Goal: Task Accomplishment & Management: Manage account settings

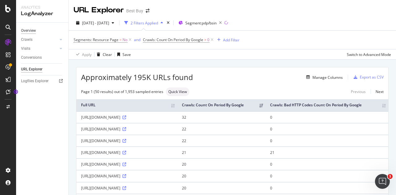
click at [30, 29] on div "Overview" at bounding box center [28, 31] width 15 height 7
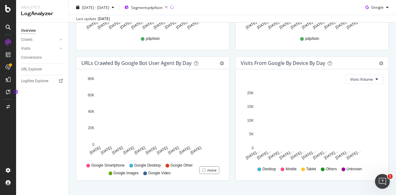
scroll to position [310, 0]
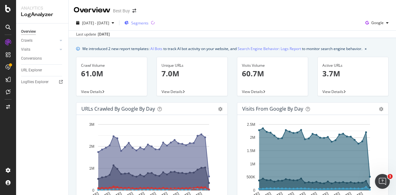
click at [149, 22] on span "Segments" at bounding box center [139, 22] width 17 height 5
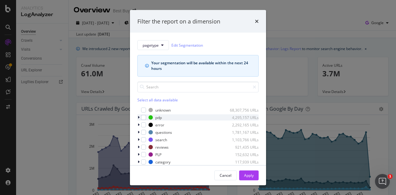
click at [139, 116] on icon "modal" at bounding box center [139, 118] width 2 height 4
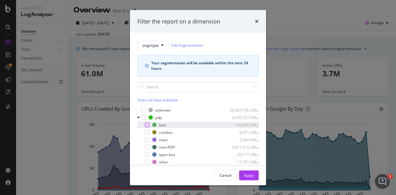
click at [146, 124] on div "modal" at bounding box center [147, 125] width 5 height 5
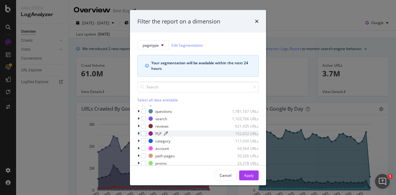
scroll to position [79, 0]
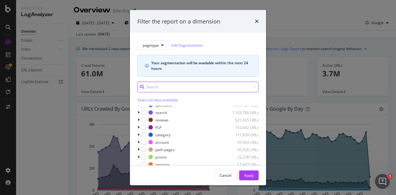
click at [180, 86] on input "modal" at bounding box center [197, 87] width 121 height 11
type input "sku"
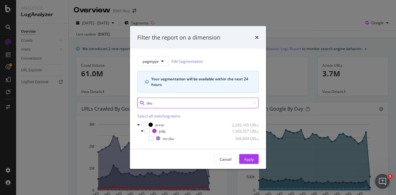
drag, startPoint x: 157, startPoint y: 100, endPoint x: 19, endPoint y: 47, distance: 148.1
click at [73, 96] on div "Filter the report on a dimension pagetype Edit Segmentation Your segmentation w…" at bounding box center [198, 97] width 396 height 195
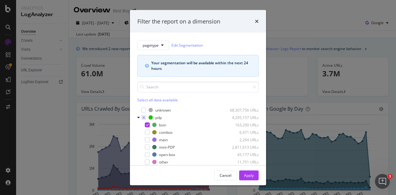
click at [246, 176] on div "Apply" at bounding box center [249, 175] width 10 height 5
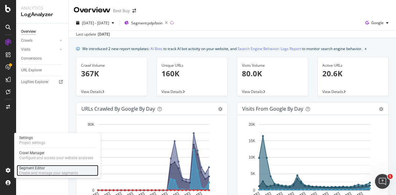
click at [41, 173] on div "Create and manage your segments" at bounding box center [48, 173] width 59 height 5
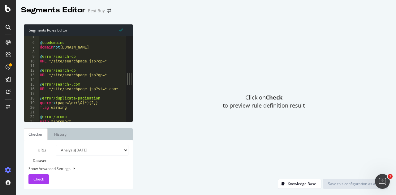
scroll to position [56, 0]
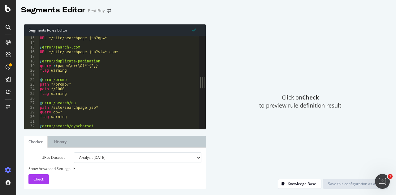
drag, startPoint x: 129, startPoint y: 79, endPoint x: 211, endPoint y: 79, distance: 82.4
click at [211, 79] on div "Segments Rules Editor 13 14 15 16 17 18 19 20 21 22 23 24 25 26 27 28 29 30 31 …" at bounding box center [206, 106] width 380 height 177
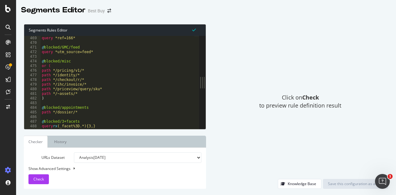
scroll to position [2452, 0]
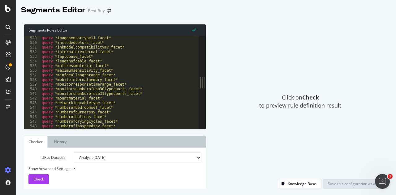
type textarea "query *mountmaterial_facet*"
click at [136, 98] on div "query *imagesensortype11_facet* query *includedcolors_facet* query *inkmodelcom…" at bounding box center [118, 87] width 154 height 103
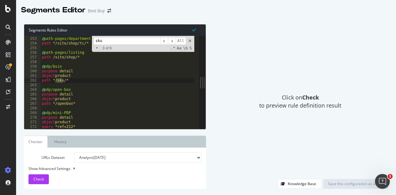
scroll to position [1170, 0]
type input "sku"
click at [59, 80] on div "@ path-pages/department path */site/shop/tc/* @ path-pages/listing path /site/s…" at bounding box center [118, 82] width 154 height 93
click at [190, 41] on span at bounding box center [190, 41] width 4 height 4
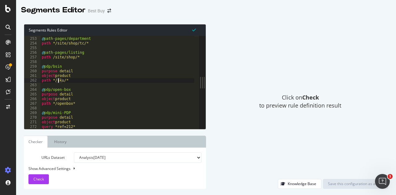
scroll to position [1188, 0]
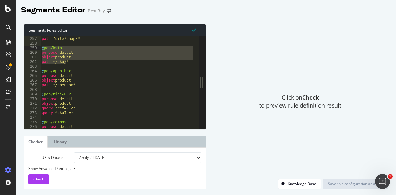
drag, startPoint x: 71, startPoint y: 62, endPoint x: 39, endPoint y: 47, distance: 35.2
click at [39, 47] on div "path */sku/* 256 257 258 259 260 261 262 263 264 265 266 267 268 269 270 271 27…" at bounding box center [111, 82] width 175 height 93
click at [78, 61] on div "@ path-pages/listing path /site/shop/* @ pdp/bsin purpose detail object product…" at bounding box center [118, 82] width 154 height 93
type textarea "path */sku/*"
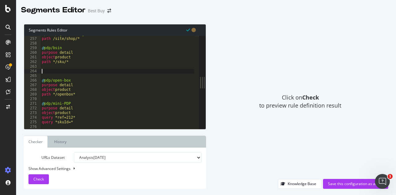
paste textarea "path */sku/*"
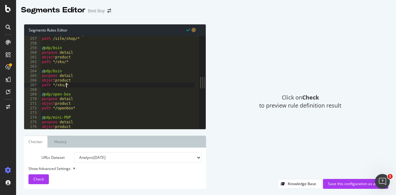
click at [58, 69] on div "@ path-pages/listing path /site/shop/* @ pdp/bsin purpose detail object product…" at bounding box center [118, 83] width 154 height 103
click at [61, 61] on div "@ path-pages/listing path /site/shop/* @ pdp/bsin purpose detail object product…" at bounding box center [118, 83] width 154 height 103
click at [60, 61] on div "@ path-pages/listing path /site/shop/* @ pdp/bsin purpose detail object product…" at bounding box center [118, 83] width 154 height 103
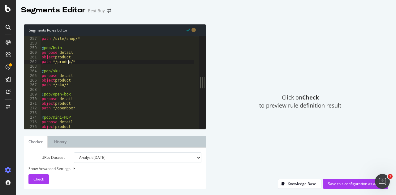
scroll to position [0, 2]
type textarea "path */product/*"
click at [39, 181] on span "Check" at bounding box center [38, 179] width 11 height 5
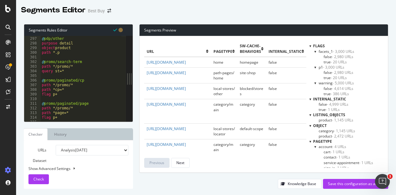
scroll to position [1374, 0]
click at [344, 182] on div "Save this configuration as active" at bounding box center [355, 183] width 55 height 5
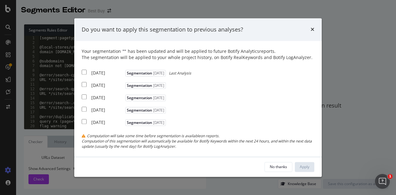
drag, startPoint x: 87, startPoint y: 73, endPoint x: 89, endPoint y: 76, distance: 3.5
click at [87, 72] on div "2025 Aug. 12th Segmentation 2025-08-19 Last Analysis" at bounding box center [137, 73] width 110 height 8
checkbox input "true"
click at [89, 86] on div "2025 Aug. 5th Segmentation 2025-08-19" at bounding box center [125, 85] width 86 height 8
checkbox input "true"
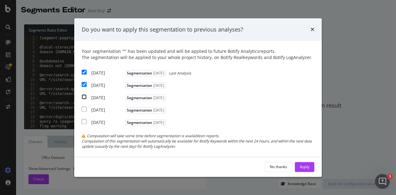
click at [84, 99] on input "modal" at bounding box center [84, 97] width 5 height 5
checkbox input "true"
click at [303, 168] on div "Apply" at bounding box center [305, 166] width 10 height 5
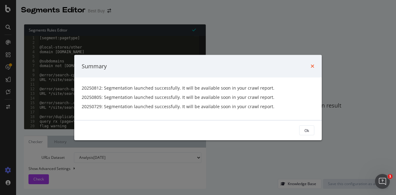
click at [312, 66] on icon "times" at bounding box center [313, 66] width 4 height 5
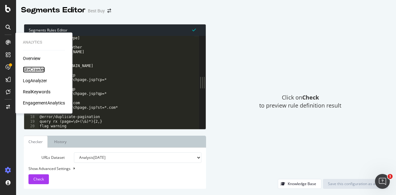
click at [41, 69] on div "SiteCrawler" at bounding box center [34, 70] width 22 height 6
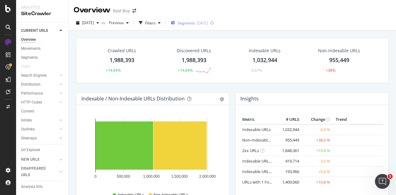
click at [208, 23] on div "2025-08-19" at bounding box center [202, 22] width 11 height 5
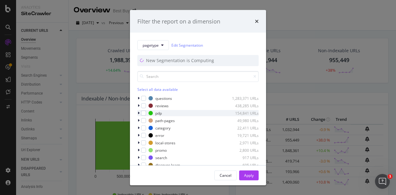
click at [140, 112] on div "modal" at bounding box center [139, 113] width 4 height 6
click at [139, 112] on icon "modal" at bounding box center [138, 113] width 2 height 4
click at [258, 21] on icon "times" at bounding box center [257, 21] width 4 height 5
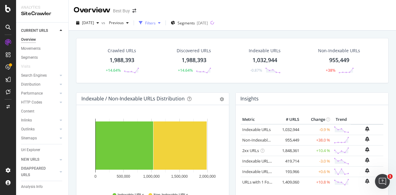
click at [156, 23] on div "Filters" at bounding box center [150, 22] width 11 height 5
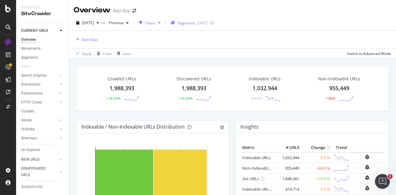
click at [208, 22] on div "2025-08-19" at bounding box center [202, 22] width 11 height 5
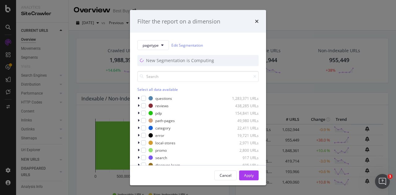
click at [259, 20] on div "Filter the report on a dimension" at bounding box center [198, 21] width 136 height 23
click at [254, 21] on div "Filter the report on a dimension" at bounding box center [197, 21] width 121 height 8
click at [257, 23] on icon "times" at bounding box center [257, 21] width 4 height 5
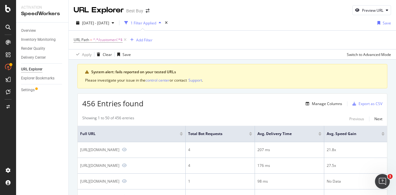
scroll to position [248, 0]
